Goal: Navigation & Orientation: Find specific page/section

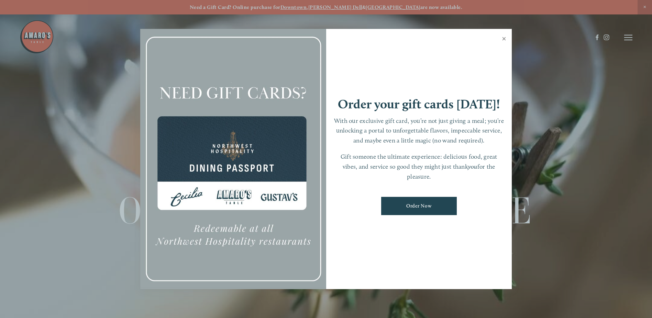
click at [503, 38] on link "Close" at bounding box center [504, 39] width 13 height 19
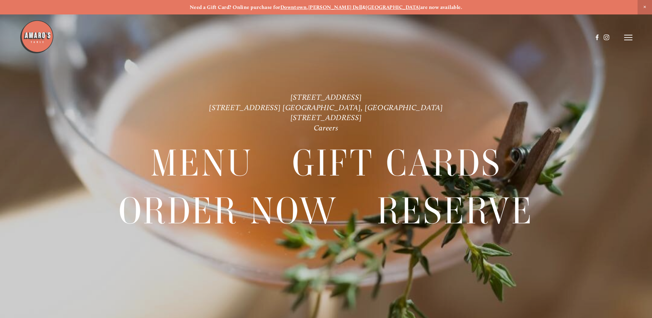
click at [623, 38] on header "Menu Order Now Visit Gallery 0" at bounding box center [326, 37] width 613 height 75
click at [629, 36] on icon at bounding box center [628, 37] width 8 height 6
click at [487, 39] on span "Menu" at bounding box center [485, 37] width 14 height 7
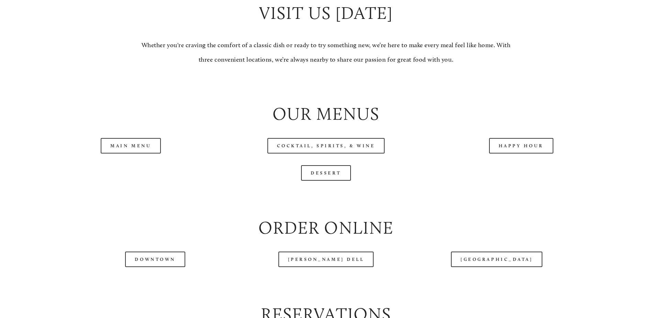
scroll to position [722, 0]
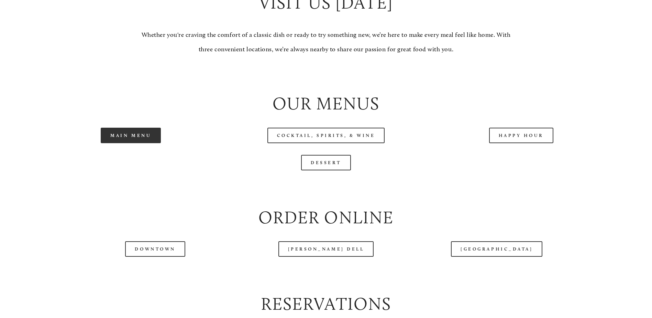
click at [132, 143] on link "Main Menu" at bounding box center [131, 135] width 60 height 15
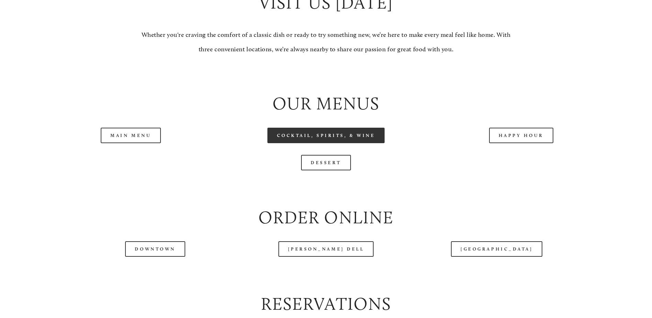
click at [354, 143] on link "Cocktail, Spirits, & Wine" at bounding box center [327, 135] width 118 height 15
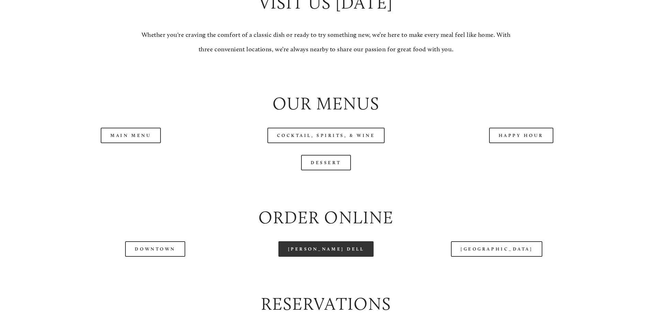
click at [327, 257] on link "[PERSON_NAME] Dell" at bounding box center [327, 248] width 96 height 15
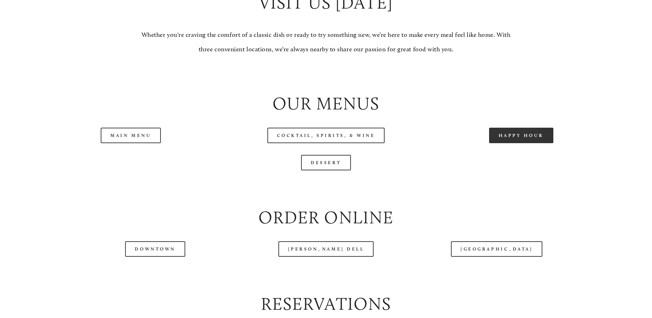
click at [502, 143] on link "Happy Hour" at bounding box center [521, 135] width 65 height 15
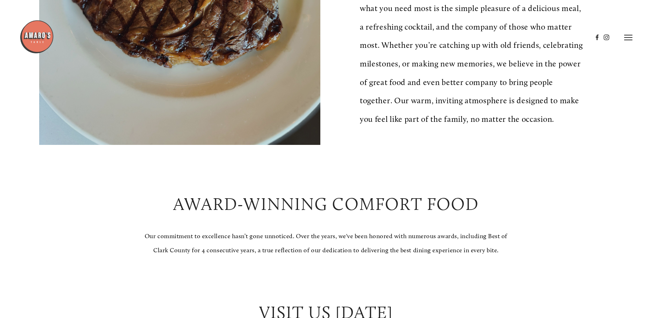
scroll to position [309, 0]
